Goal: Task Accomplishment & Management: Manage account settings

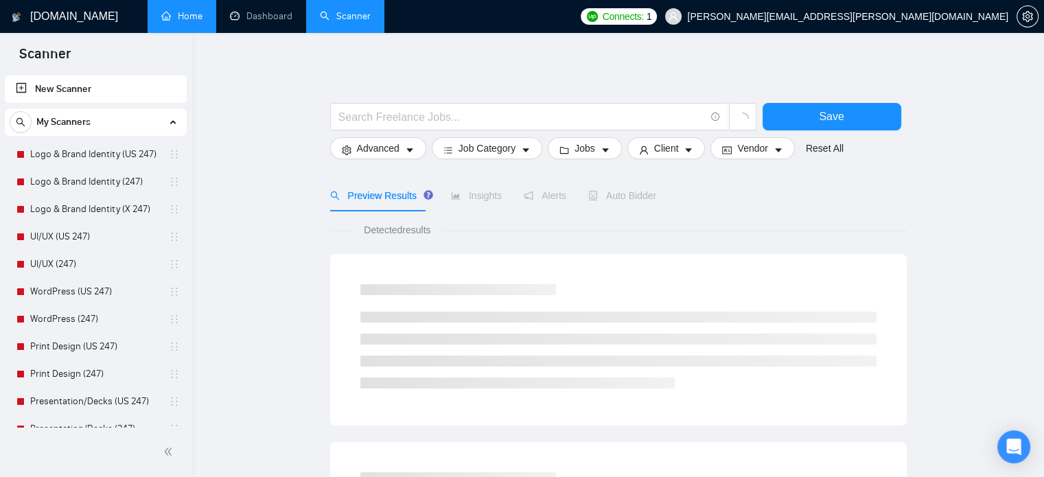
click at [188, 22] on link "Home" at bounding box center [181, 16] width 41 height 12
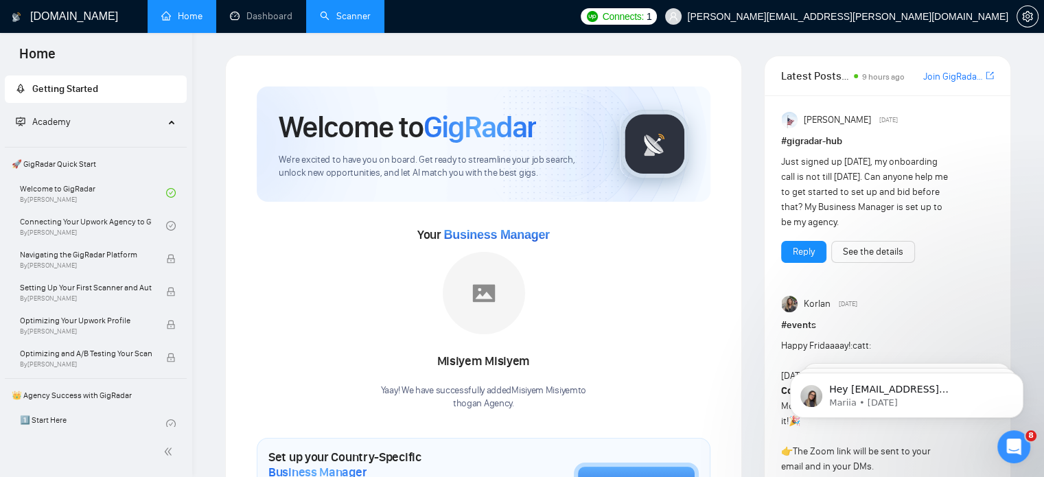
click at [348, 19] on link "Scanner" at bounding box center [345, 16] width 51 height 12
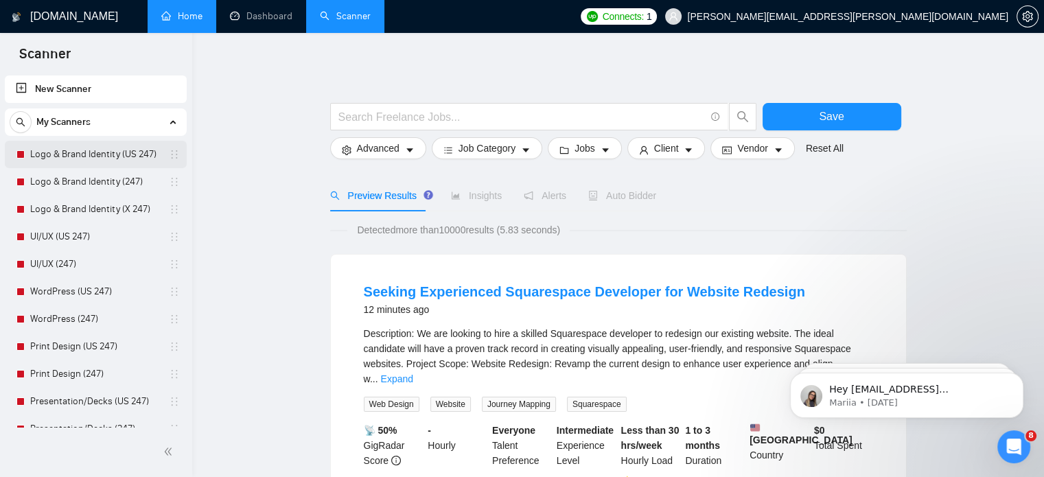
click at [107, 156] on link "Logo & Brand Identity (US 247)" at bounding box center [95, 154] width 130 height 27
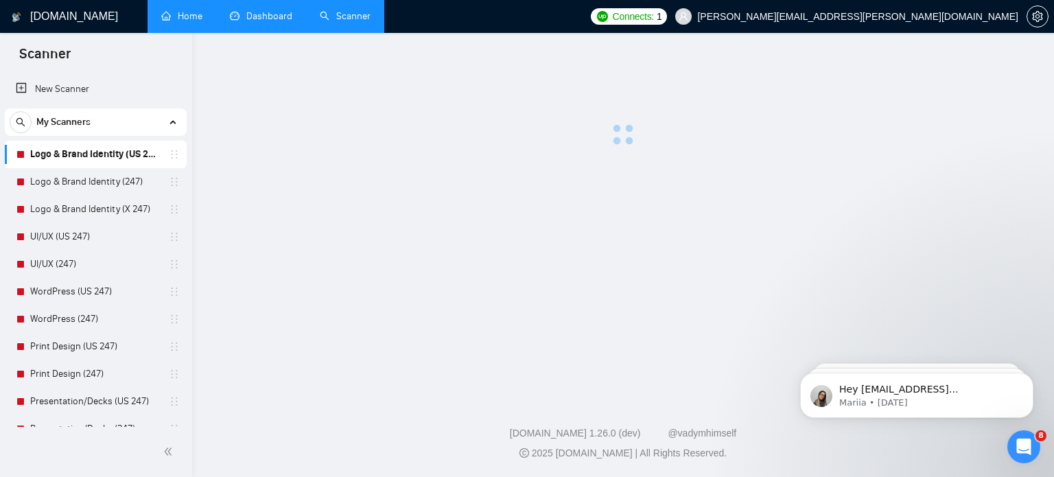
click at [245, 22] on link "Dashboard" at bounding box center [261, 16] width 62 height 12
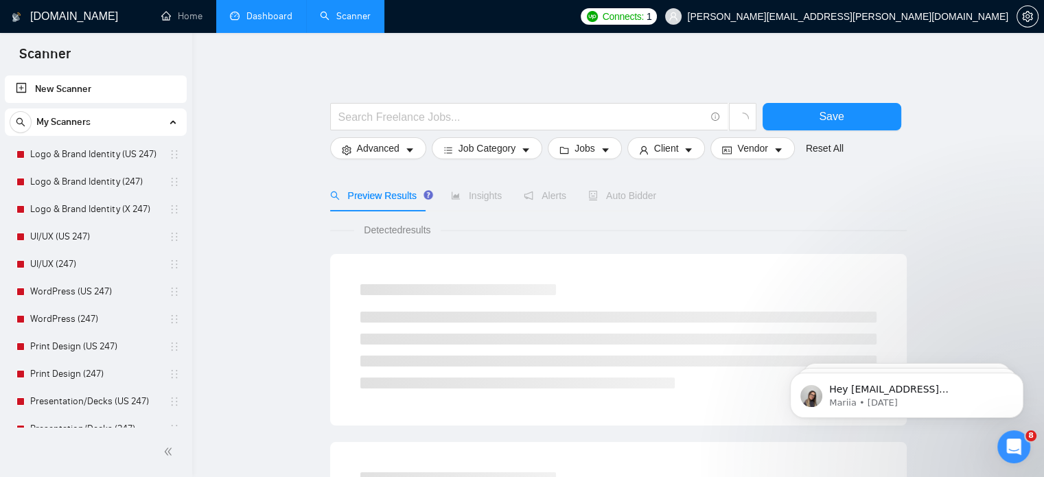
click at [273, 19] on link "Dashboard" at bounding box center [261, 16] width 62 height 12
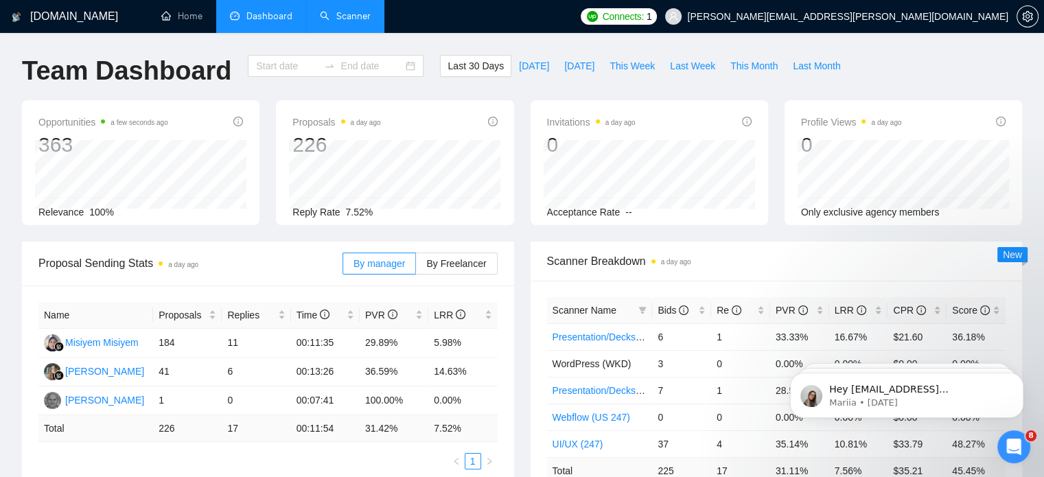
type input "2025-08-21"
type input "2025-09-20"
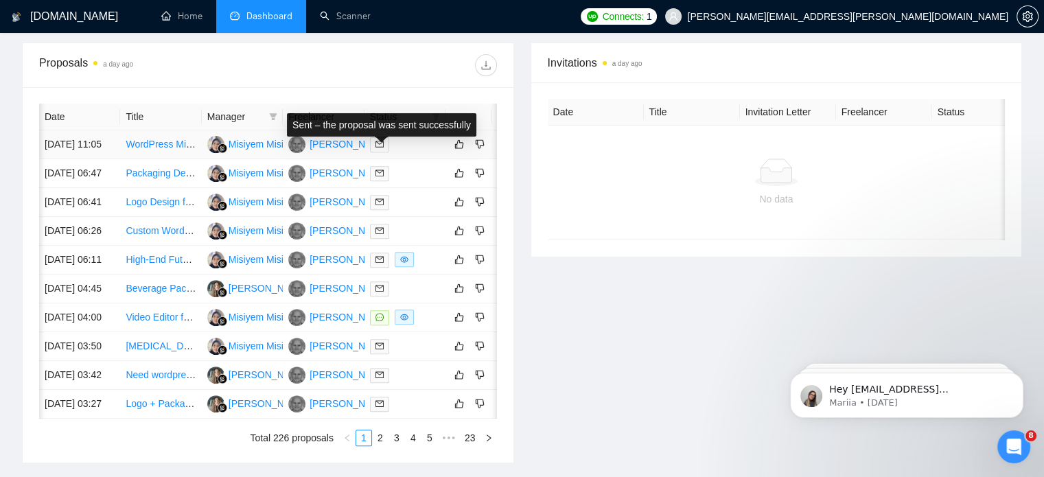
scroll to position [0, 22]
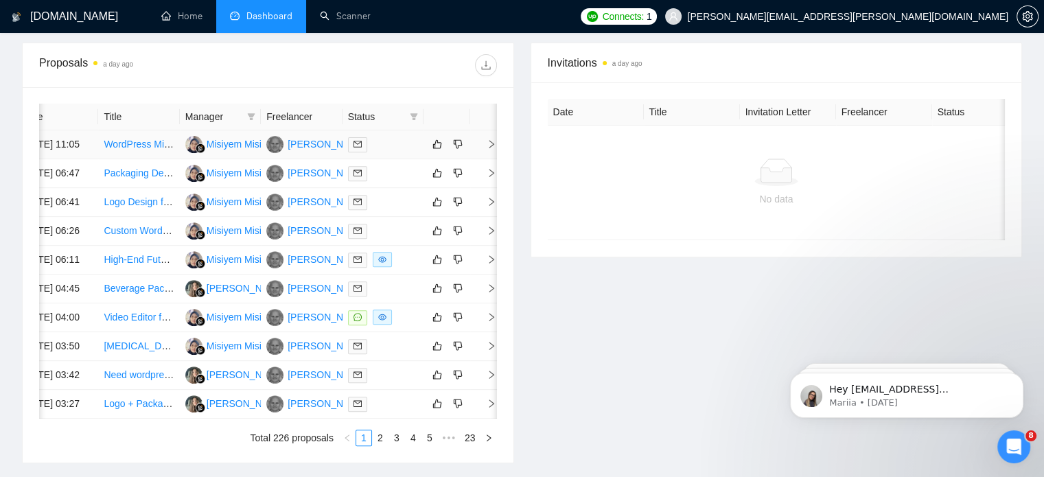
click at [489, 149] on icon "right" at bounding box center [492, 144] width 10 height 10
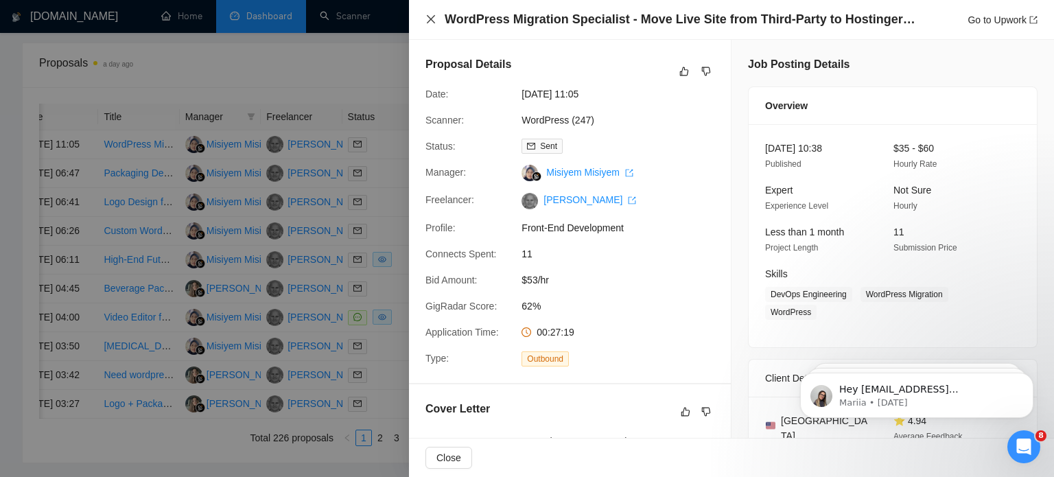
click at [428, 21] on icon "close" at bounding box center [431, 19] width 11 height 11
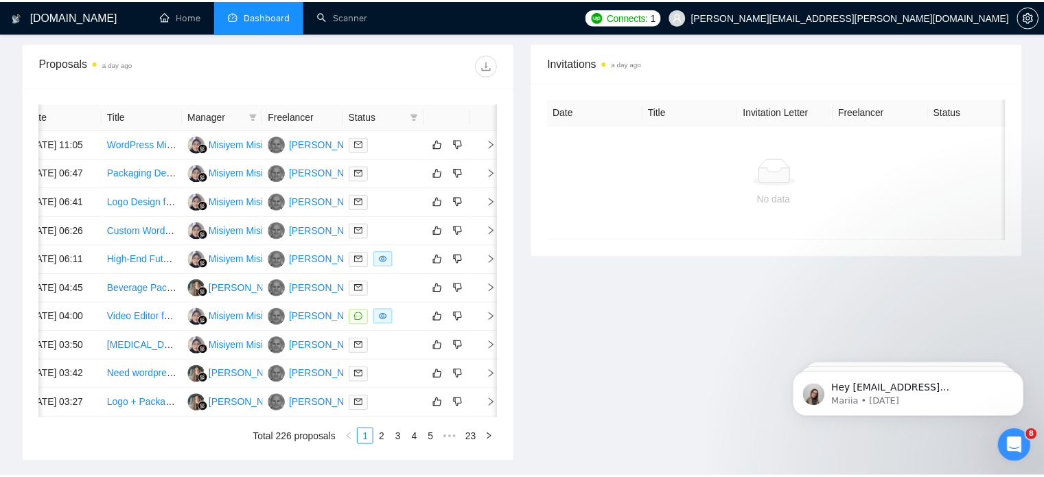
scroll to position [0, 17]
